Goal: Task Accomplishment & Management: Manage account settings

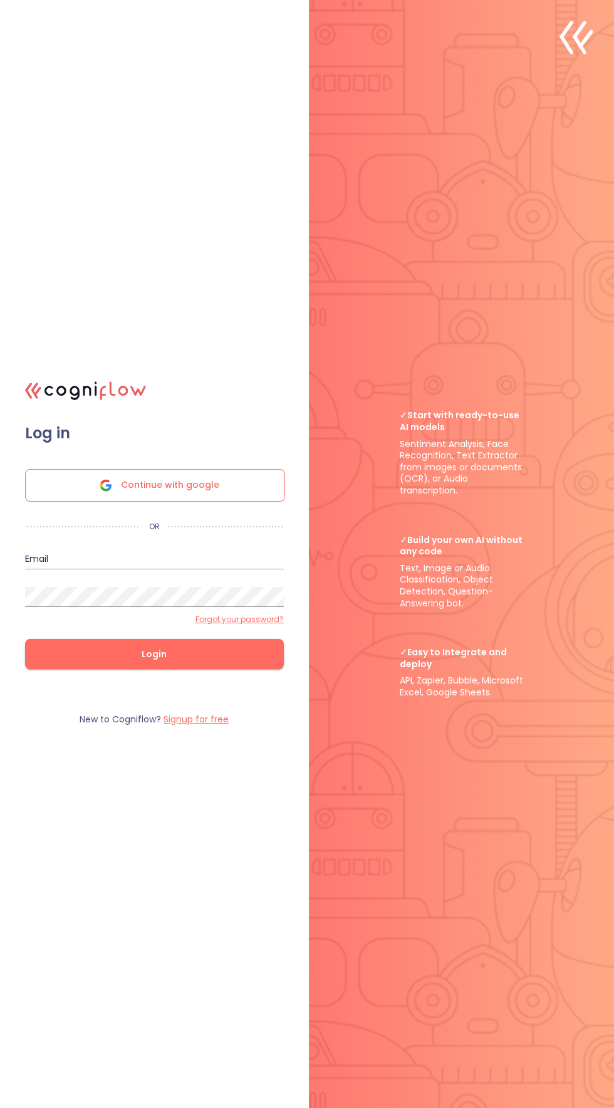
click at [186, 569] on input "email" at bounding box center [154, 559] width 259 height 20
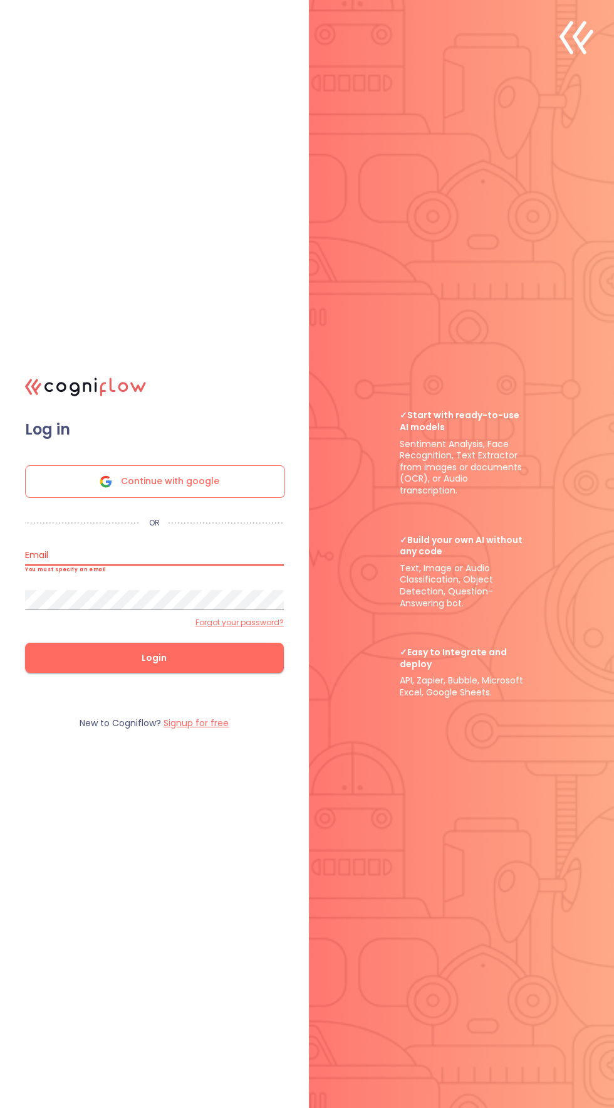
type input "[EMAIL_ADDRESS][DOMAIN_NAME]"
click at [25, 642] on button "Login" at bounding box center [154, 657] width 259 height 30
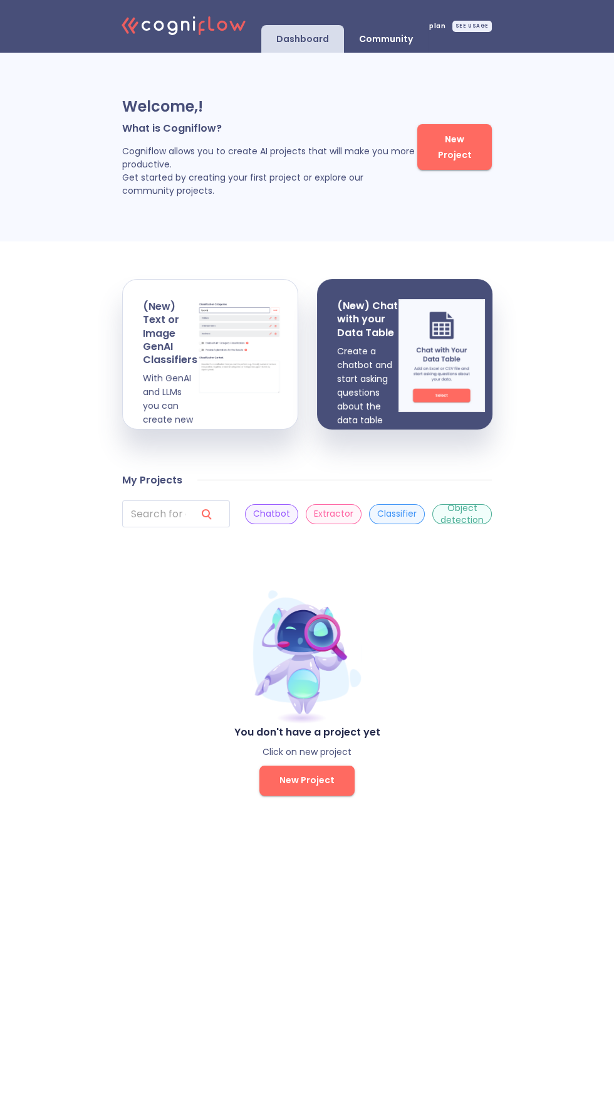
click at [460, 26] on div "SEE USAGE" at bounding box center [472, 26] width 39 height 11
